Goal: Use online tool/utility: Utilize a website feature to perform a specific function

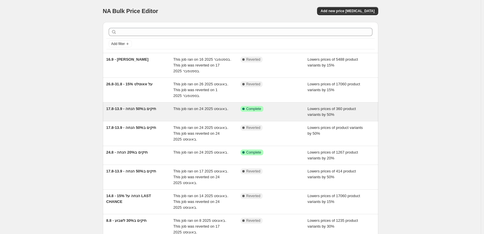
click at [170, 119] on div "17.8-13.9 - תיקים ב50% הנחה This job ran on 24 באוגוסט 2025. Success Complete C…" at bounding box center [240, 111] width 275 height 19
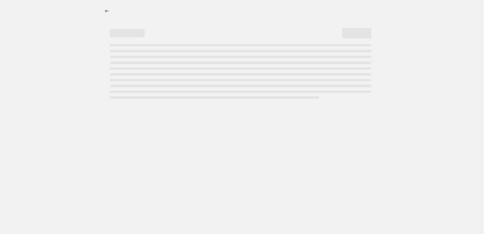
select select "percentage"
select select "collection"
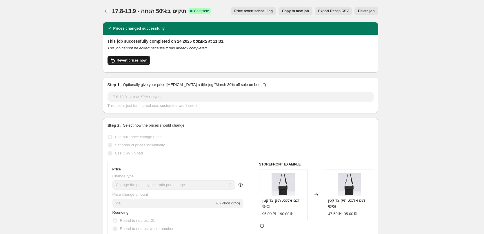
click at [132, 60] on span "Revert prices now" at bounding box center [132, 60] width 30 height 5
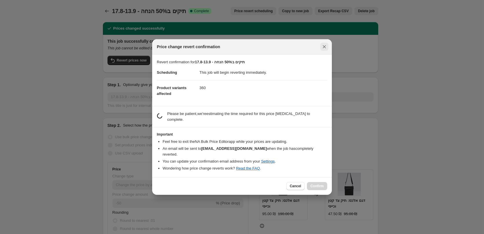
click at [322, 48] on button "Close" at bounding box center [324, 47] width 8 height 8
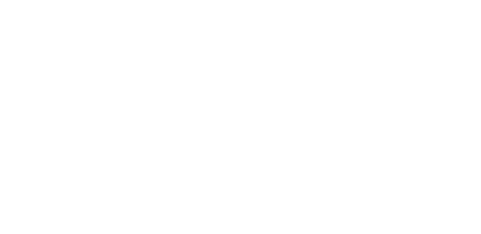
select select "percentage"
select select "collection"
